Goal: Check status: Check status

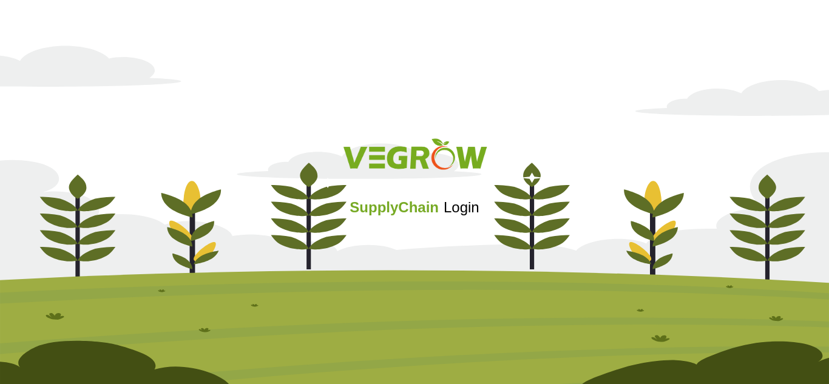
click at [530, 18] on div "SupplyChain Login" at bounding box center [414, 192] width 829 height 384
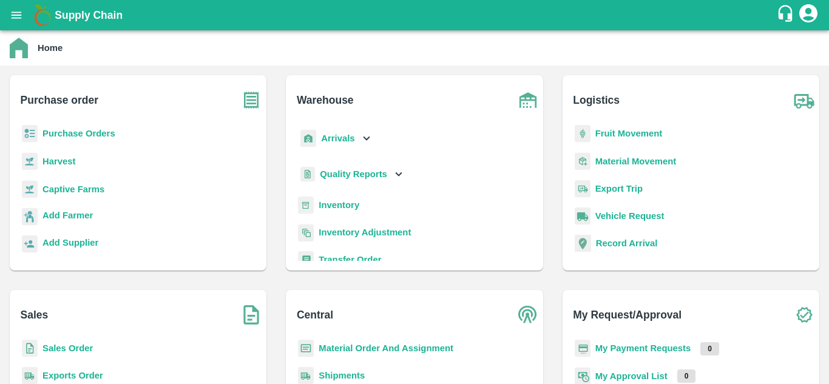
click at [343, 374] on b "Shipments" at bounding box center [342, 376] width 46 height 10
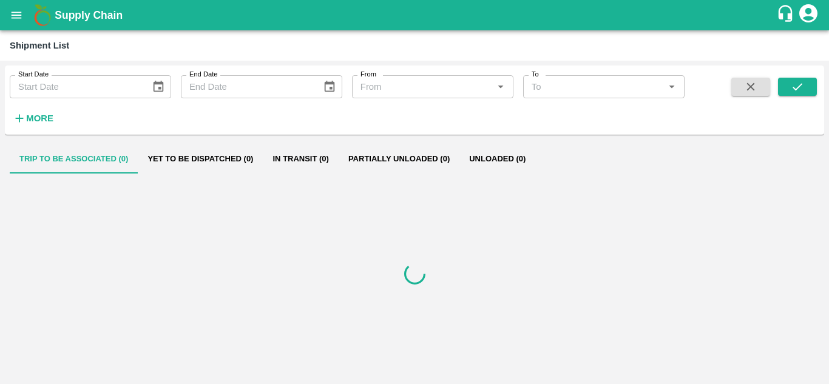
click at [18, 19] on icon "open drawer" at bounding box center [16, 14] width 13 height 13
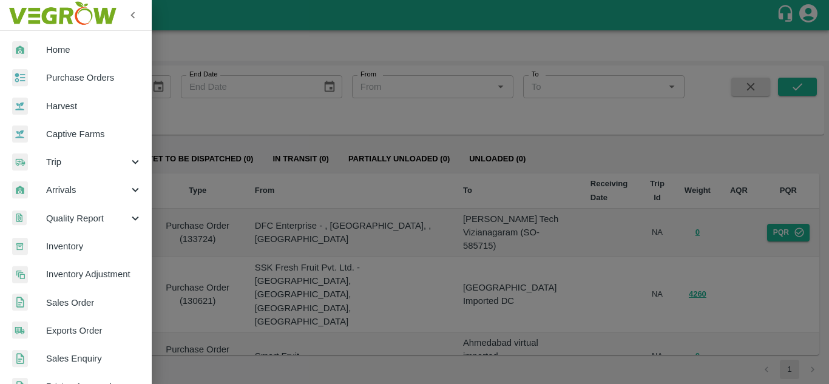
drag, startPoint x: 161, startPoint y: 107, endPoint x: 155, endPoint y: 101, distance: 9.4
click at [161, 107] on div at bounding box center [414, 192] width 829 height 384
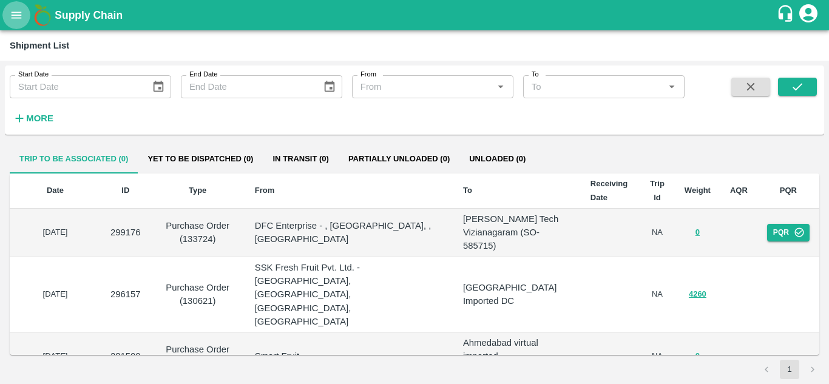
click at [14, 19] on icon "open drawer" at bounding box center [16, 14] width 13 height 13
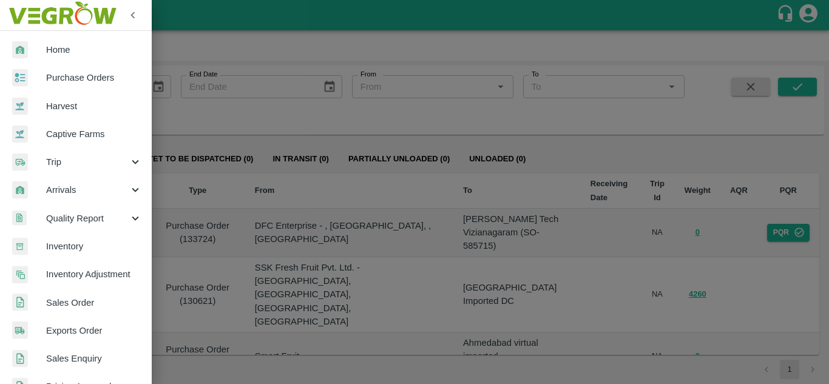
click at [101, 297] on span "Sales Order" at bounding box center [94, 302] width 96 height 13
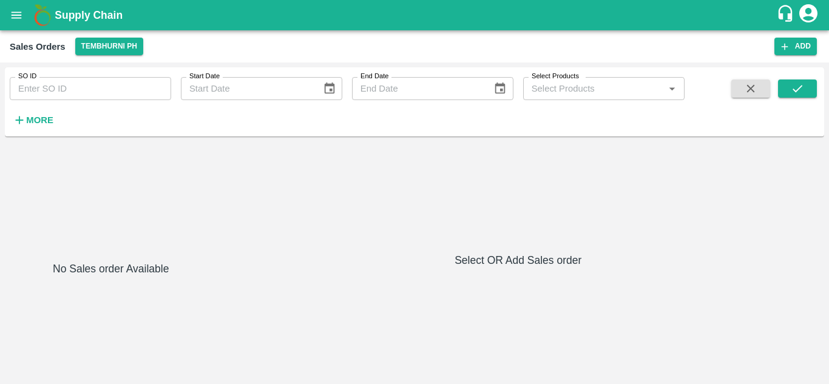
click at [71, 91] on input "SO ID" at bounding box center [90, 88] width 161 height 23
paste input "600408"
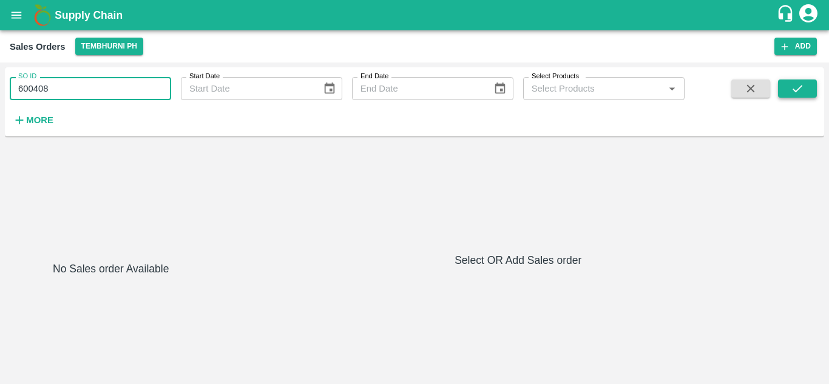
type input "600408"
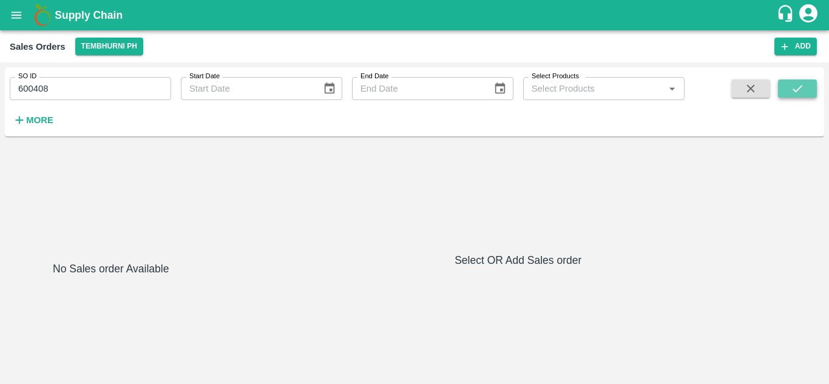
click at [786, 89] on button "submit" at bounding box center [797, 88] width 39 height 18
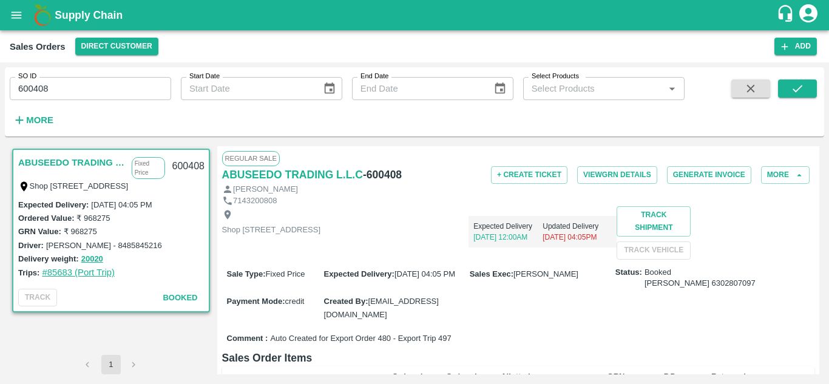
click at [62, 270] on link "#85683 (Port Trip)" at bounding box center [78, 273] width 73 height 10
